Goal: Communication & Community: Answer question/provide support

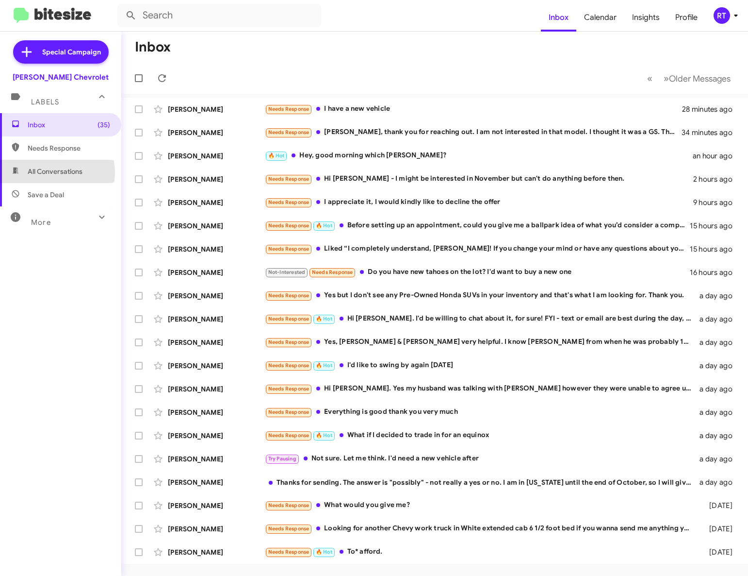
click at [44, 172] on span "All Conversations" at bounding box center [55, 171] width 55 height 10
type input "in:all-conversations"
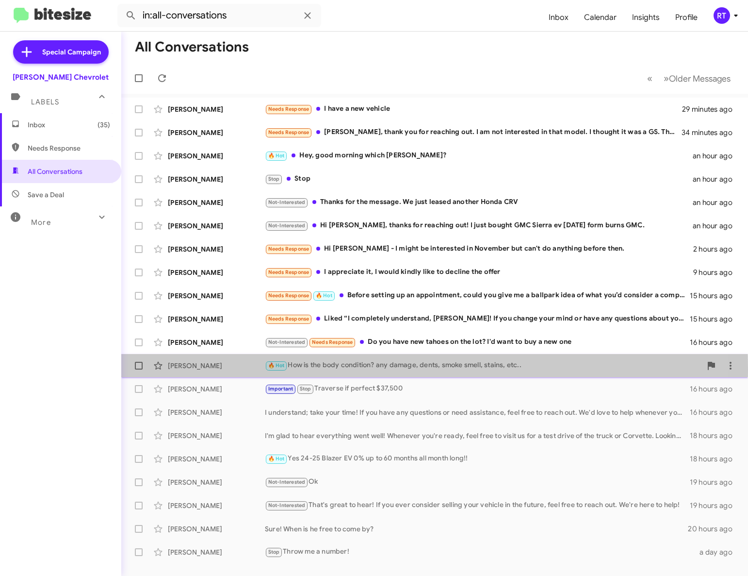
click at [183, 370] on div "[PERSON_NAME]" at bounding box center [216, 366] width 97 height 10
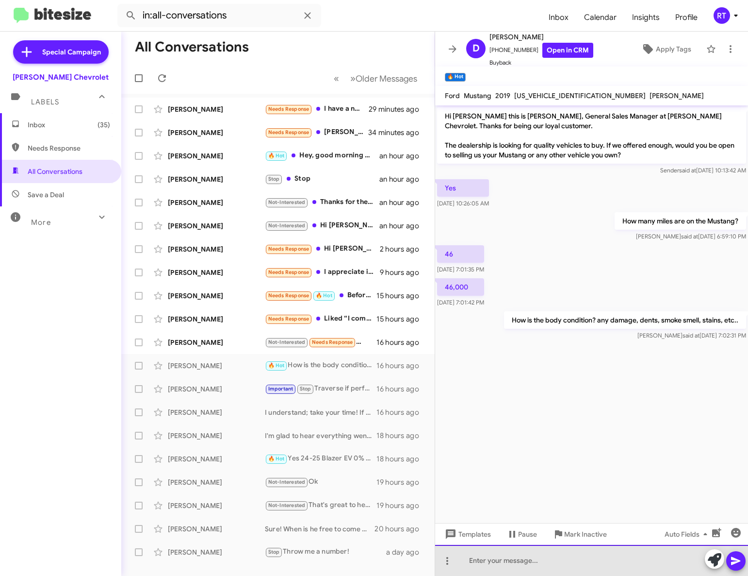
click at [488, 567] on div at bounding box center [591, 560] width 313 height 31
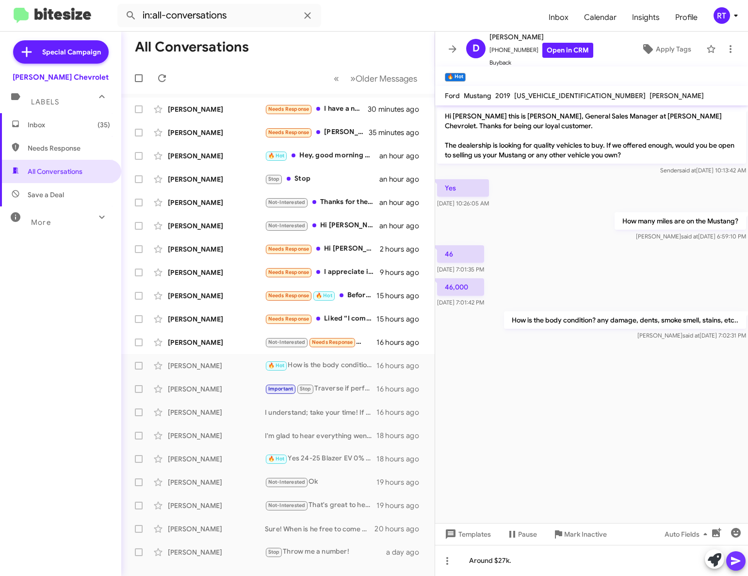
click at [739, 558] on icon at bounding box center [736, 561] width 12 height 12
click at [41, 123] on span "Inbox (35)" at bounding box center [69, 125] width 83 height 10
